Goal: Information Seeking & Learning: Learn about a topic

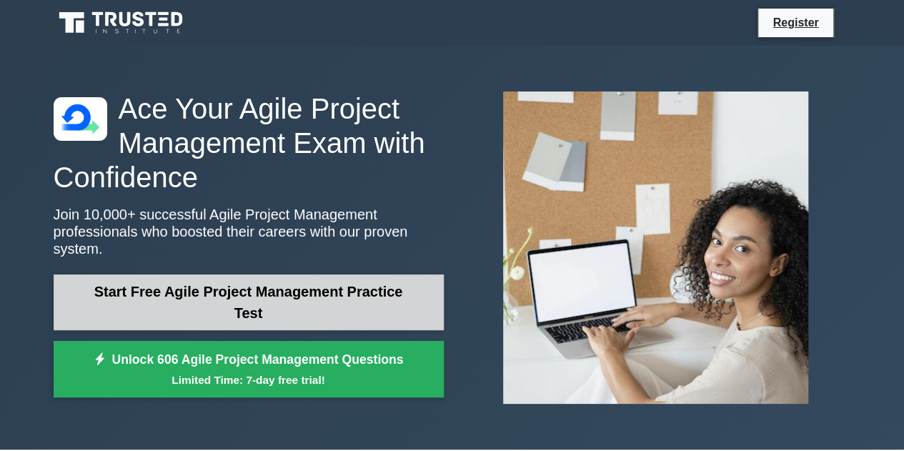
click at [273, 287] on link "Start Free Agile Project Management Practice Test" at bounding box center [249, 302] width 390 height 56
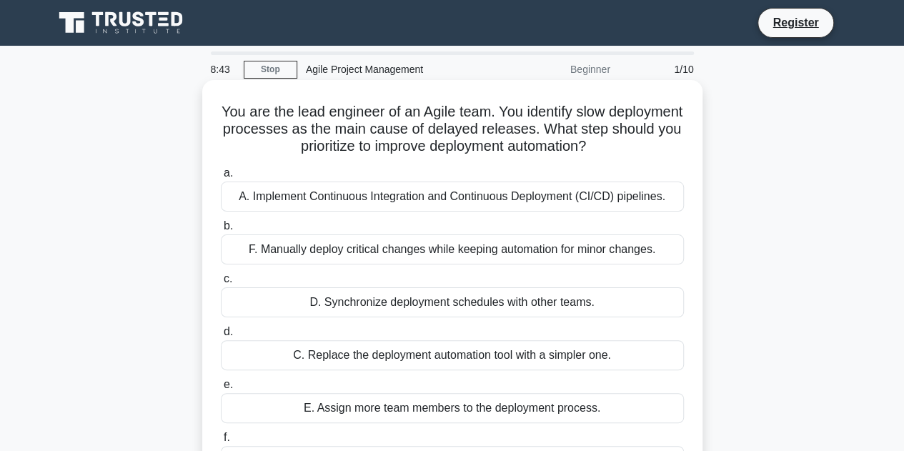
click at [336, 202] on div "A. Implement Continuous Integration and Continuous Deployment (CI/CD) pipelines." at bounding box center [452, 196] width 463 height 30
click at [221, 178] on input "a. A. Implement Continuous Integration and Continuous Deployment (CI/CD) pipeli…" at bounding box center [221, 173] width 0 height 9
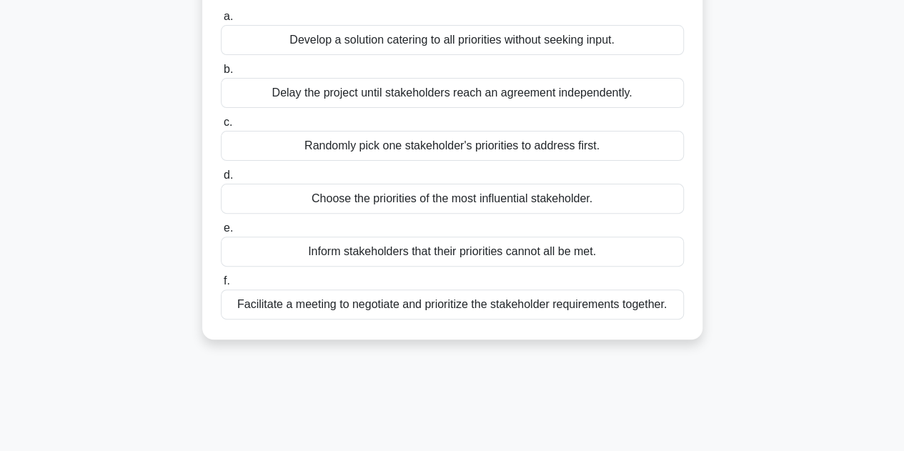
scroll to position [71, 0]
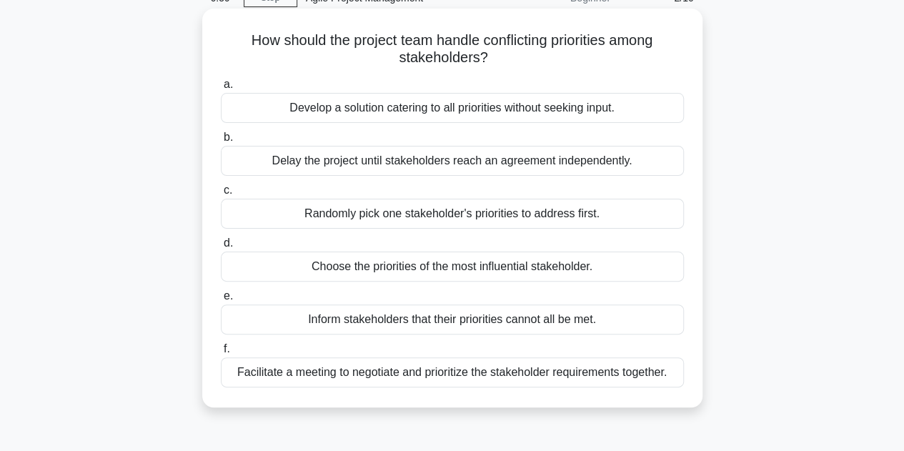
click at [522, 374] on div "Facilitate a meeting to negotiate and prioritize the stakeholder requirements t…" at bounding box center [452, 372] width 463 height 30
click at [221, 354] on input "f. Facilitate a meeting to negotiate and prioritize the stakeholder requirement…" at bounding box center [221, 348] width 0 height 9
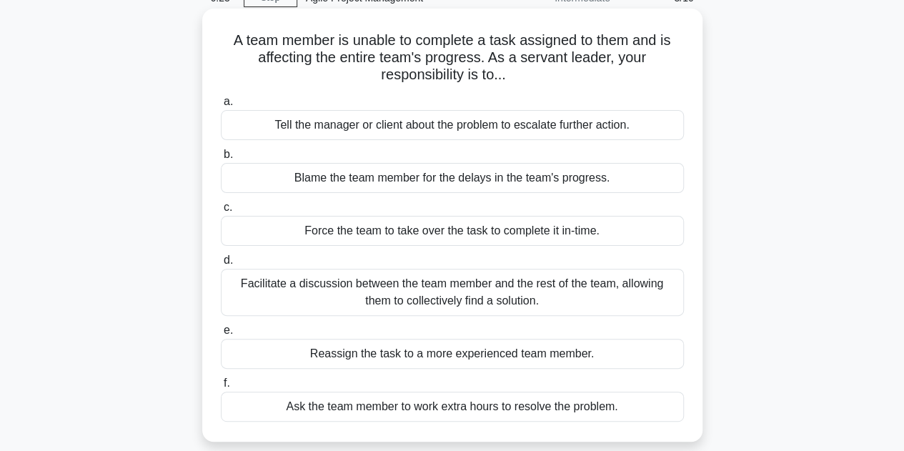
click at [423, 303] on div "Facilitate a discussion between the team member and the rest of the team, allow…" at bounding box center [452, 292] width 463 height 47
click at [221, 265] on input "d. Facilitate a discussion between the team member and the rest of the team, al…" at bounding box center [221, 260] width 0 height 9
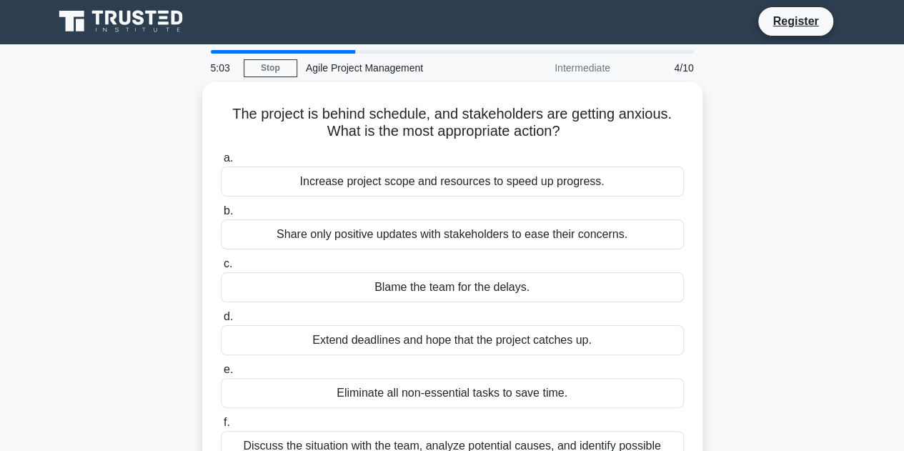
scroll to position [0, 0]
